Goal: Task Accomplishment & Management: Manage account settings

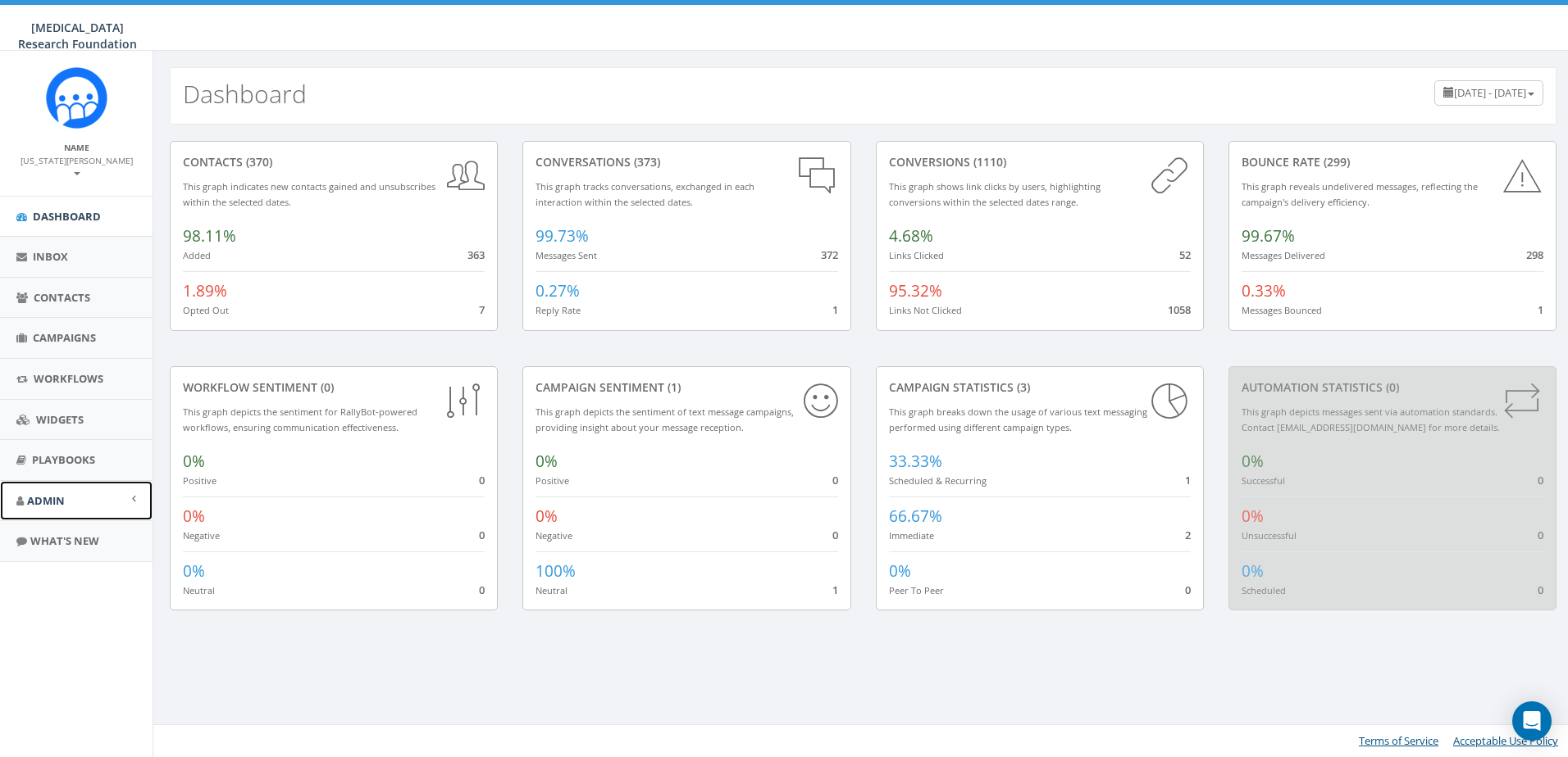
drag, startPoint x: 0, startPoint y: 0, endPoint x: 88, endPoint y: 493, distance: 500.8
click at [58, 494] on span "Admin" at bounding box center [46, 501] width 38 height 15
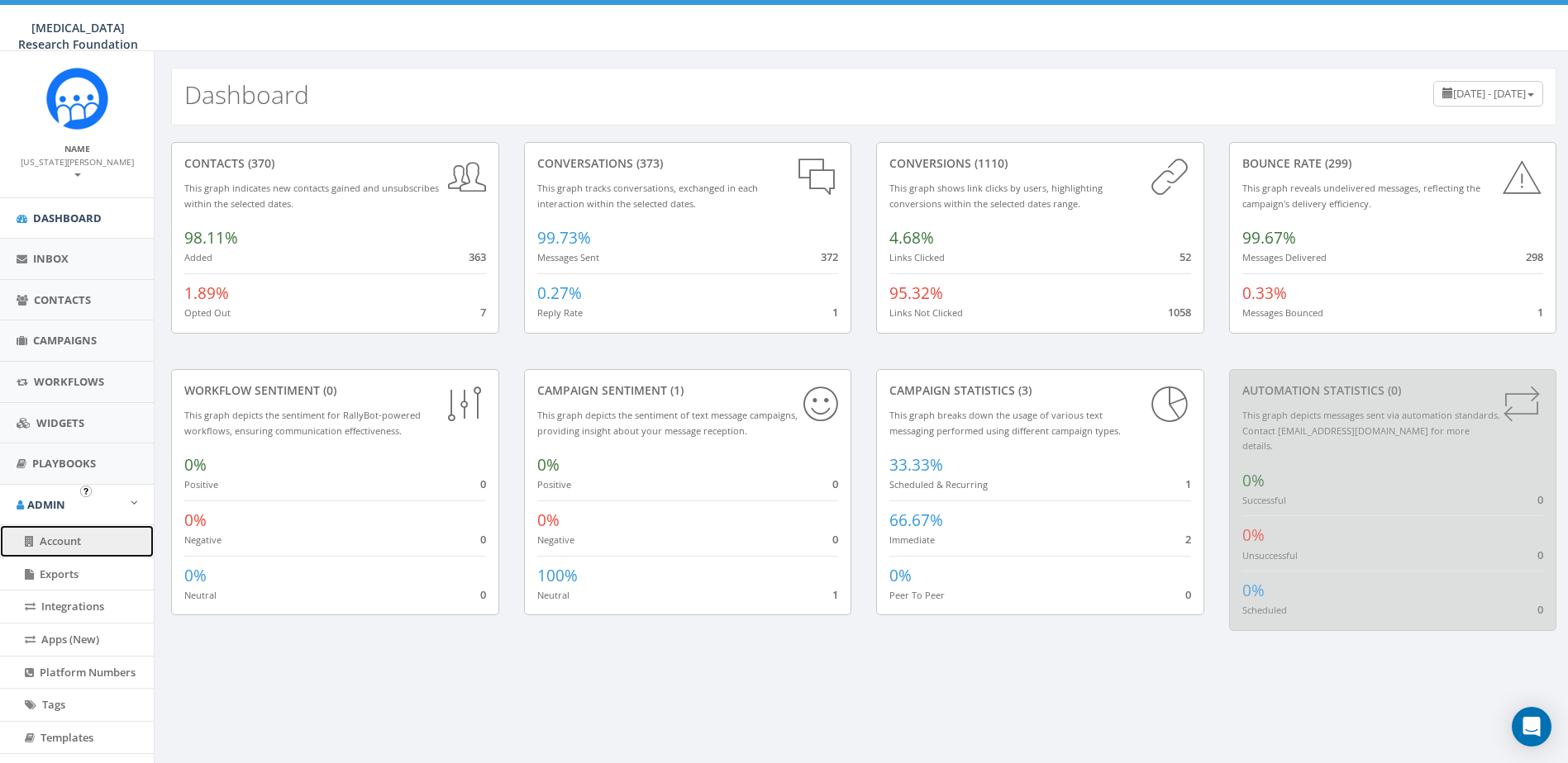
click at [76, 534] on span "Account" at bounding box center [60, 541] width 41 height 15
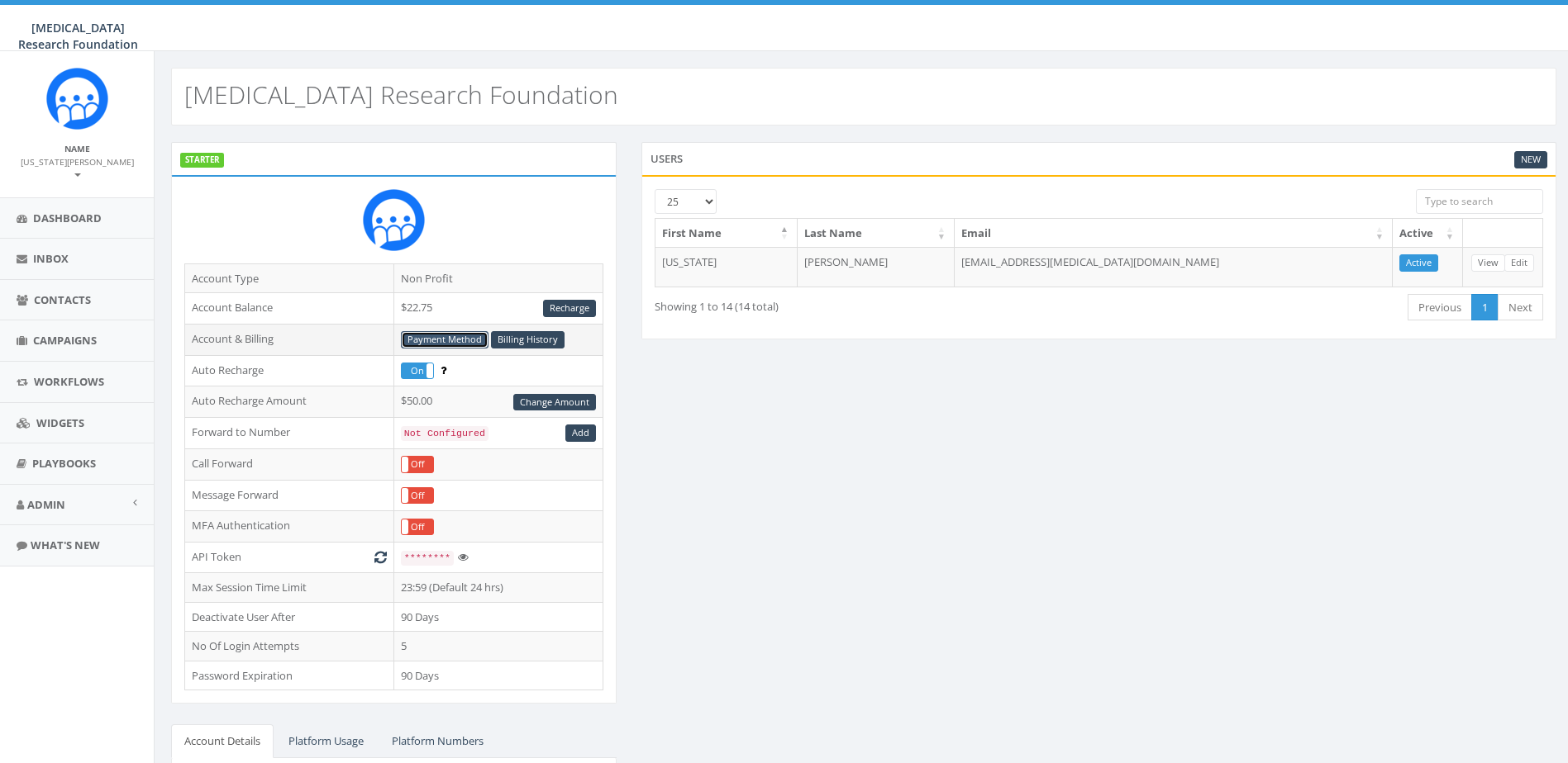
click at [429, 345] on link "Payment Method" at bounding box center [444, 340] width 87 height 18
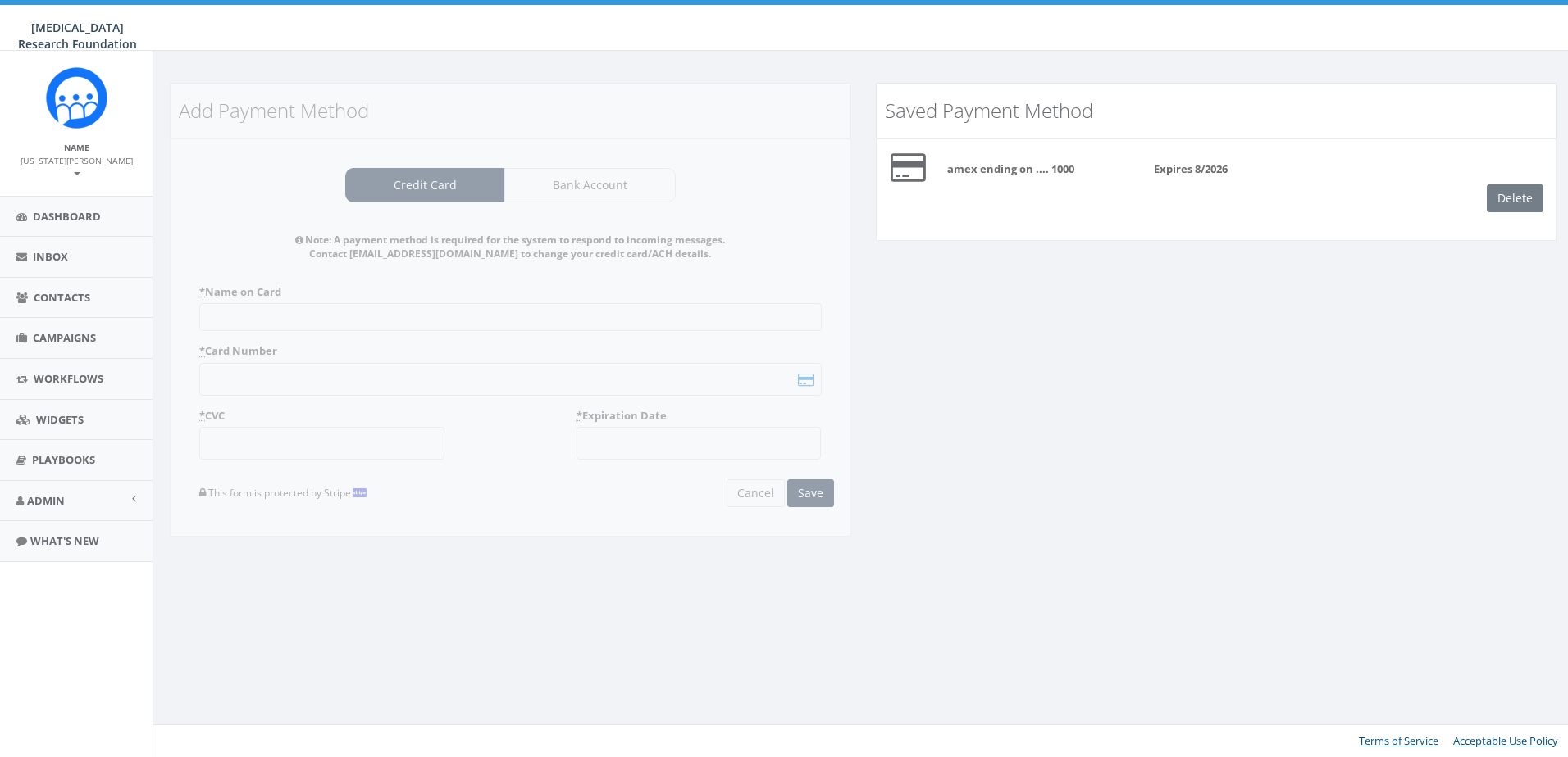
click at [1516, 200] on div "Delete" at bounding box center [1521, 199] width 69 height 28
click at [1526, 194] on div "Delete" at bounding box center [1521, 199] width 69 height 28
click at [51, 494] on span "Admin" at bounding box center [46, 501] width 38 height 15
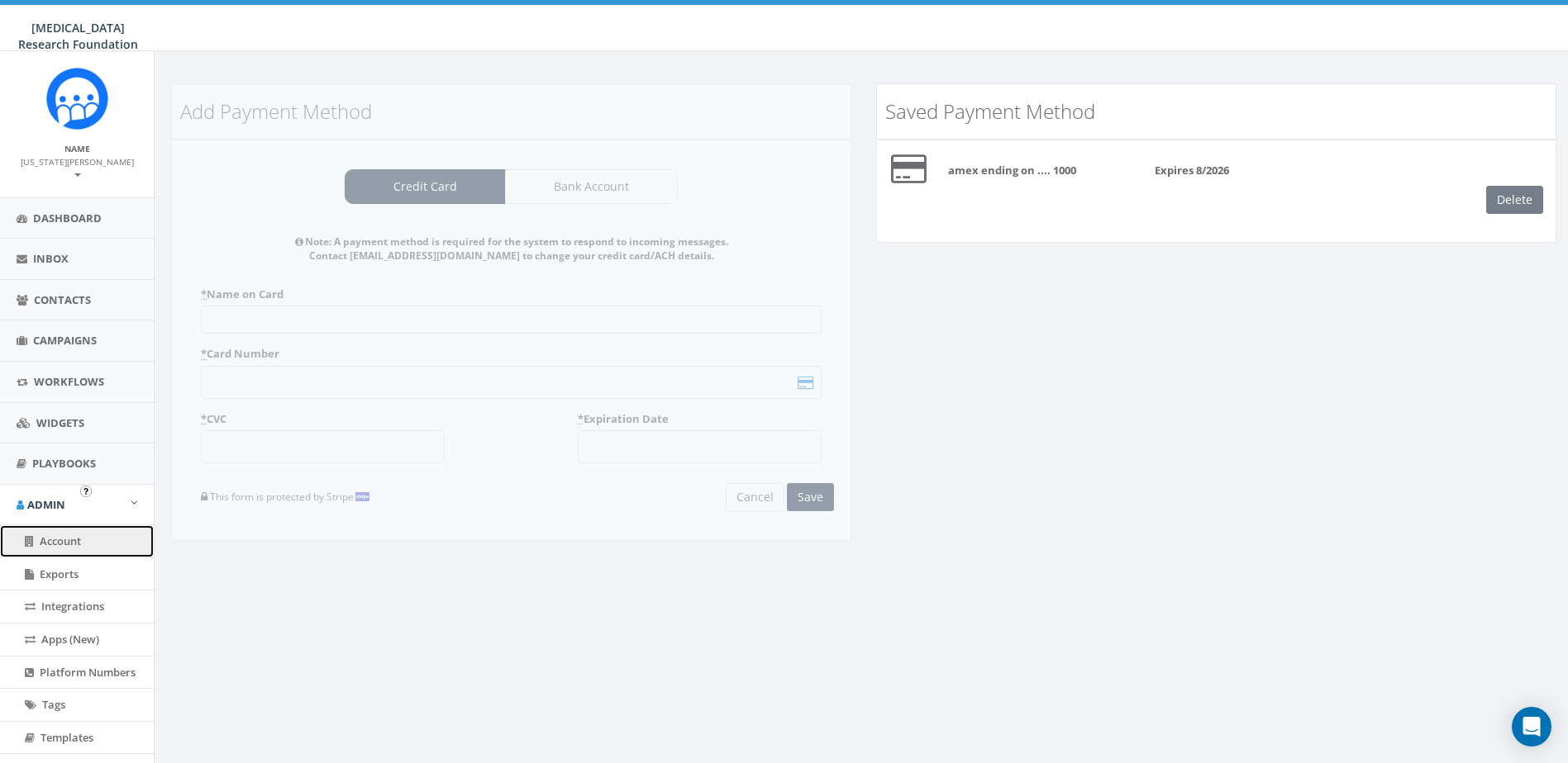
click at [54, 534] on span "Account" at bounding box center [60, 541] width 41 height 15
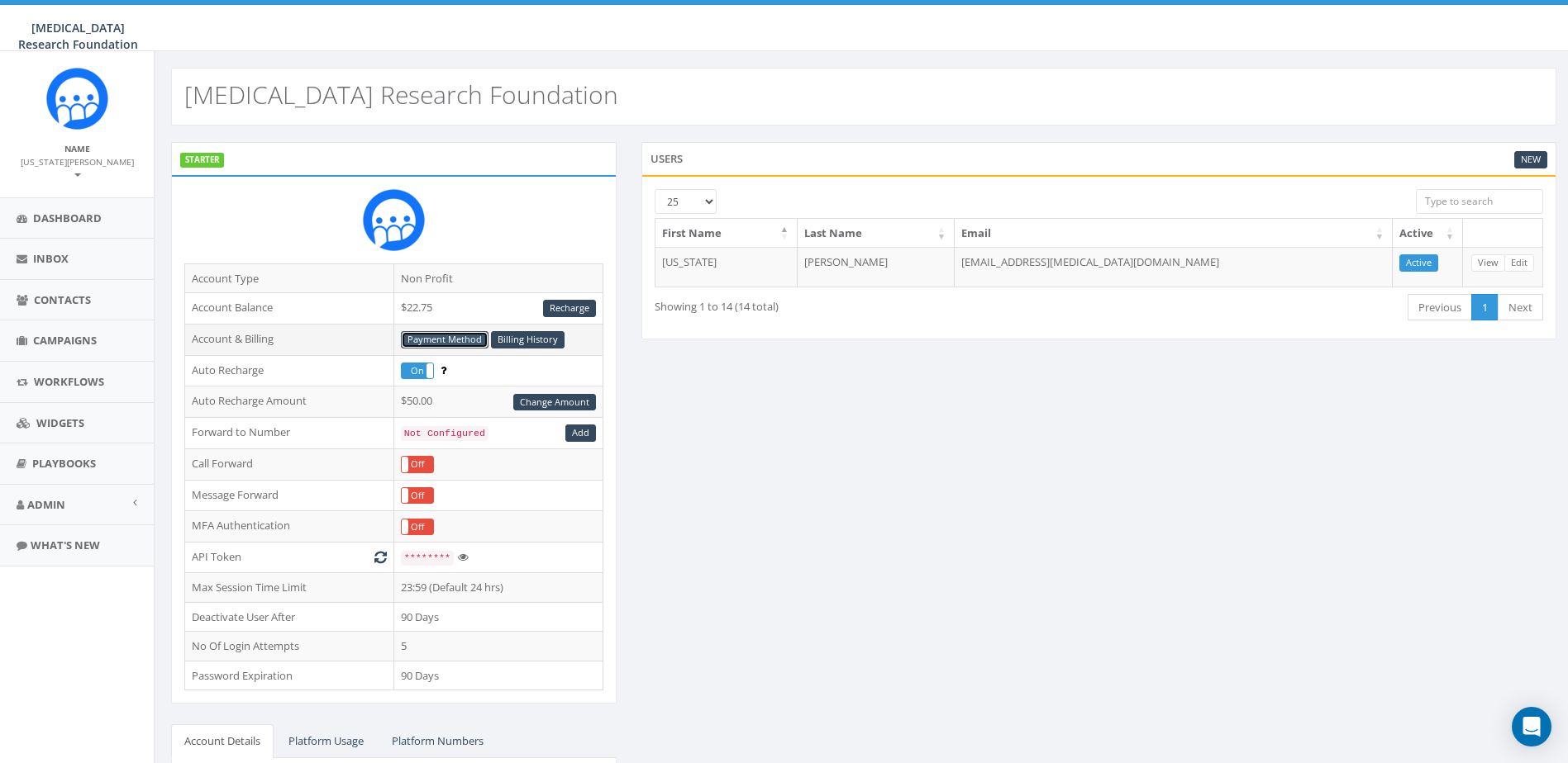
click at [416, 339] on link "Payment Method" at bounding box center [444, 340] width 87 height 18
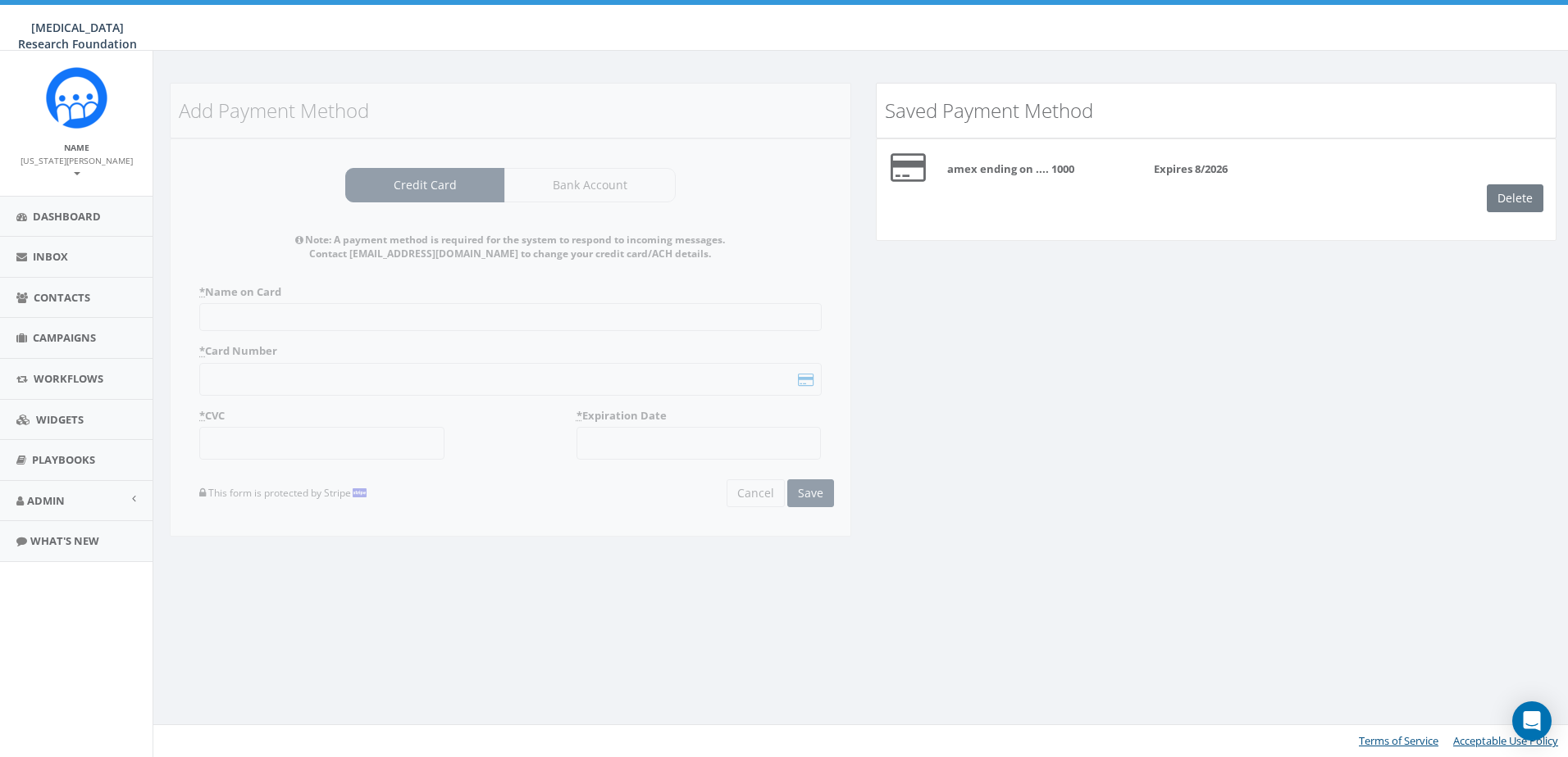
drag, startPoint x: 1500, startPoint y: 190, endPoint x: 1517, endPoint y: 193, distance: 17.3
click at [1500, 190] on div "Delete" at bounding box center [1521, 199] width 69 height 28
click at [1517, 193] on div "Delete" at bounding box center [1521, 199] width 69 height 28
click at [1518, 198] on div "Delete" at bounding box center [1521, 199] width 69 height 28
click at [1533, 204] on div "Delete" at bounding box center [1521, 199] width 69 height 28
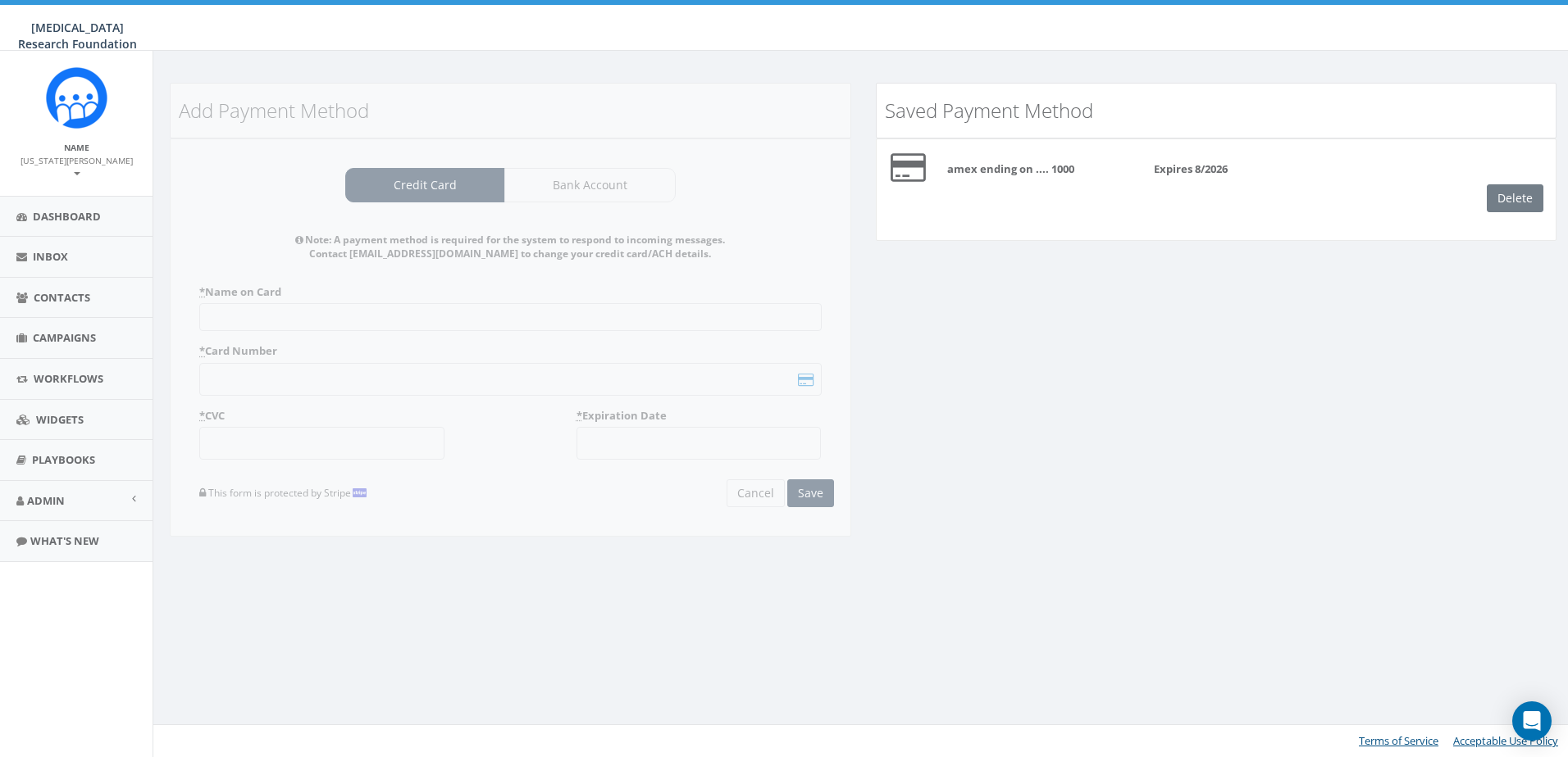
drag, startPoint x: 1161, startPoint y: 512, endPoint x: 320, endPoint y: 97, distance: 937.8
click at [1161, 512] on div "Add Payment Method Credit Card Bank Account Note: A payment method is required …" at bounding box center [863, 320] width 1411 height 475
click at [1529, 198] on div "Delete" at bounding box center [1521, 199] width 69 height 28
click at [1542, 190] on div "Delete" at bounding box center [1521, 199] width 69 height 28
